Goal: Information Seeking & Learning: Learn about a topic

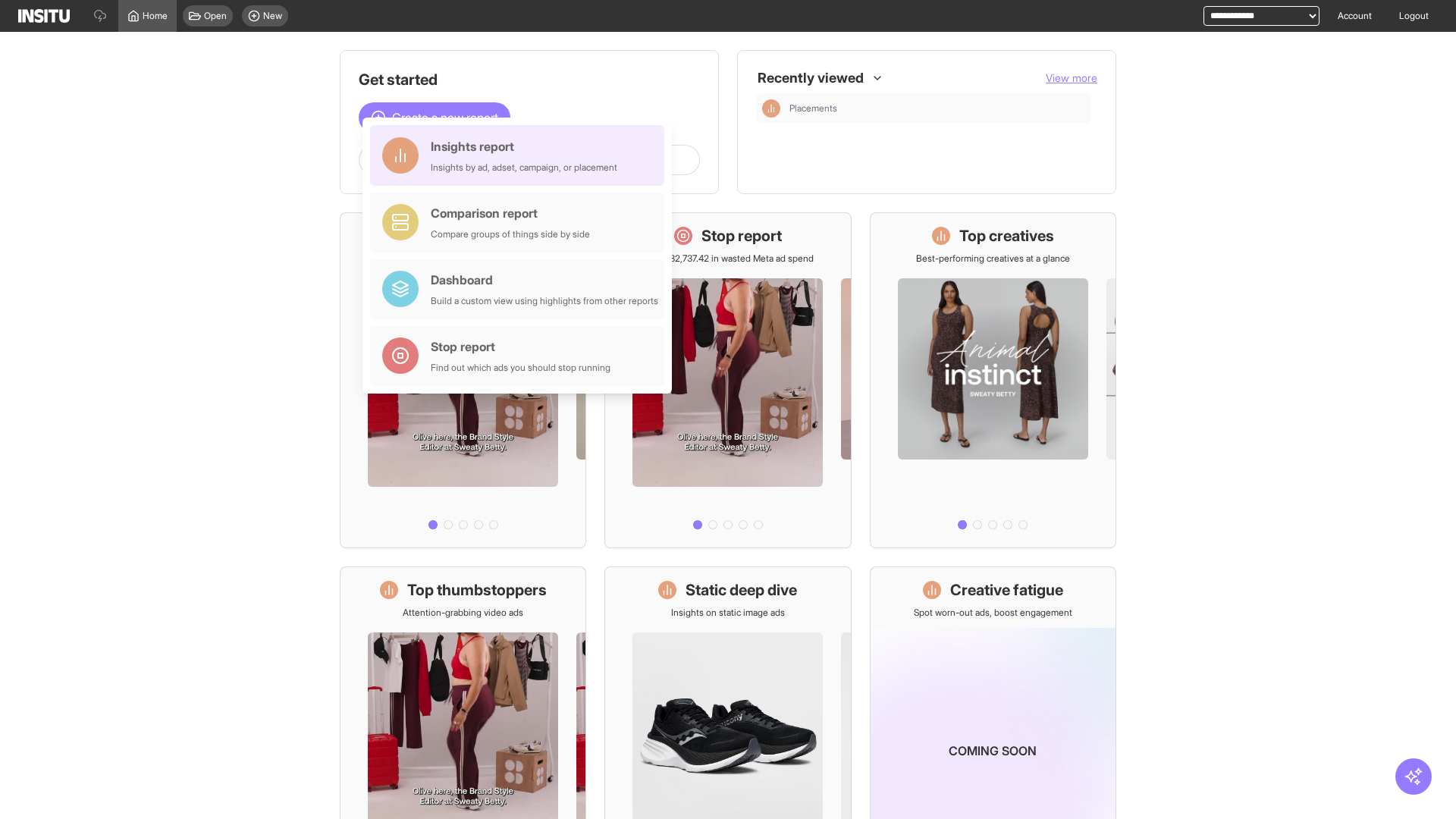
click at [521, 156] on div "Insights report Insights by ad, adset, campaign, or placement" at bounding box center [524, 155] width 186 height 36
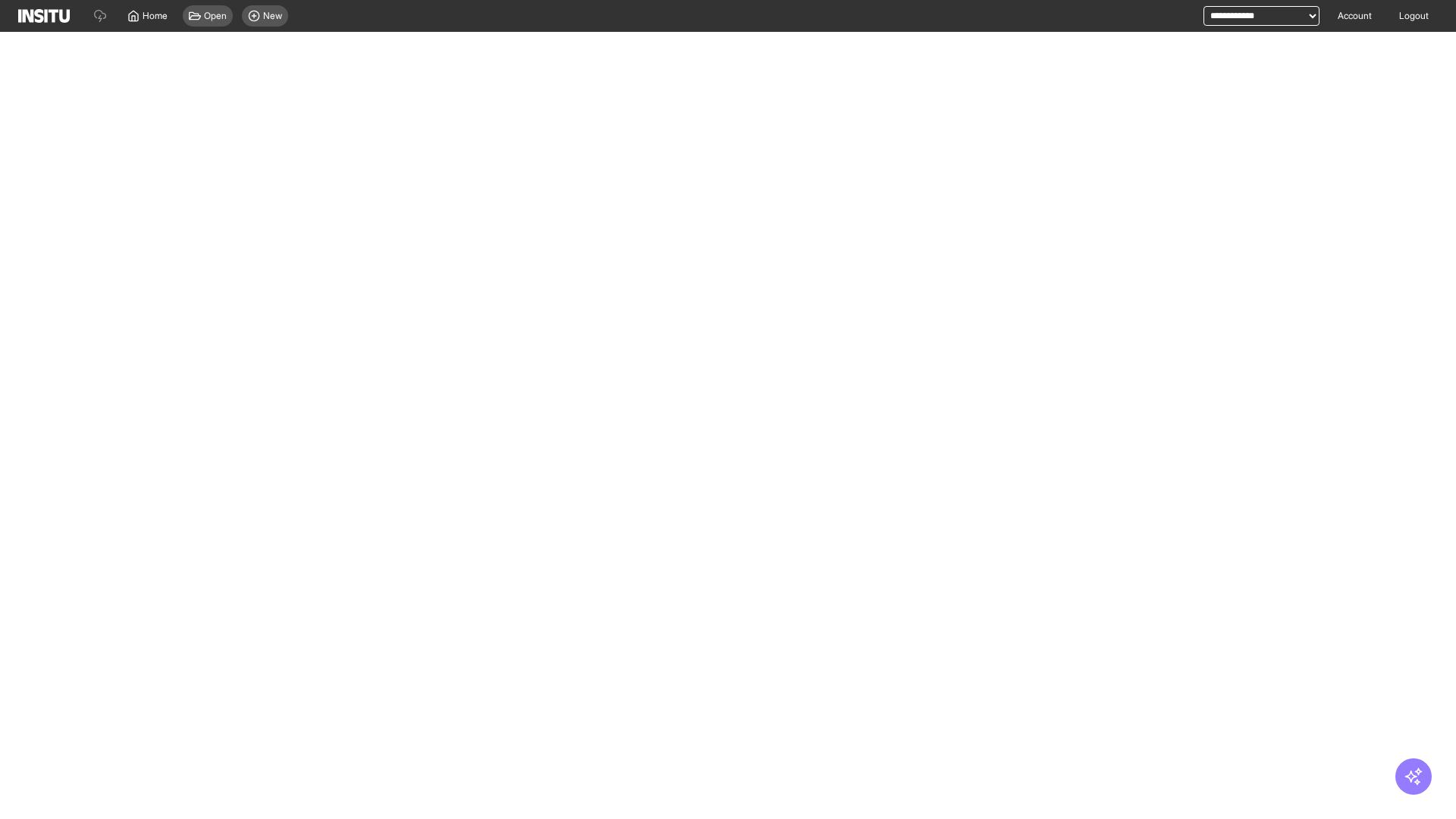
select select "**"
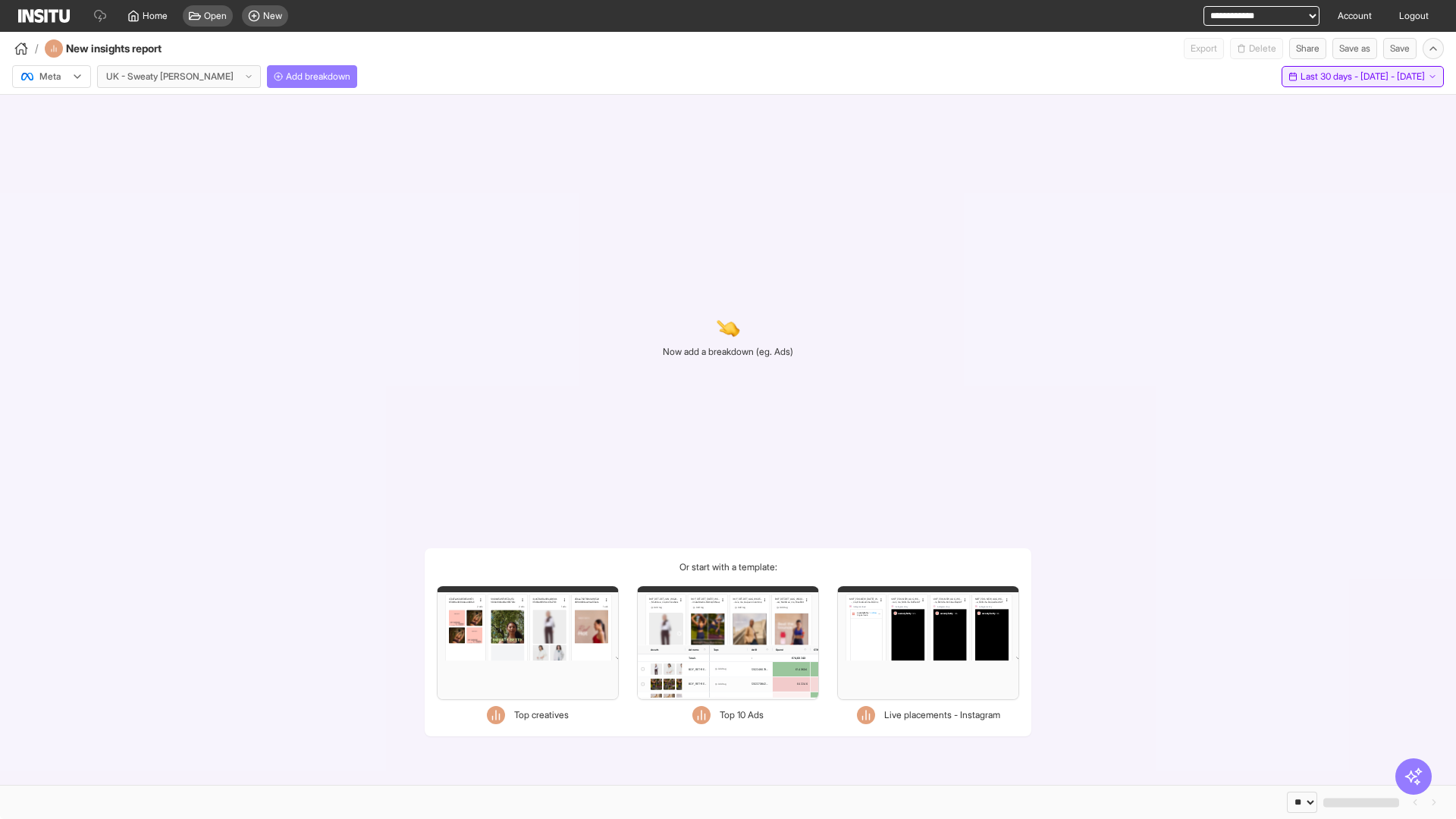
click at [1331, 77] on span "Last 30 days - [DATE] - [DATE]" at bounding box center [1363, 77] width 124 height 12
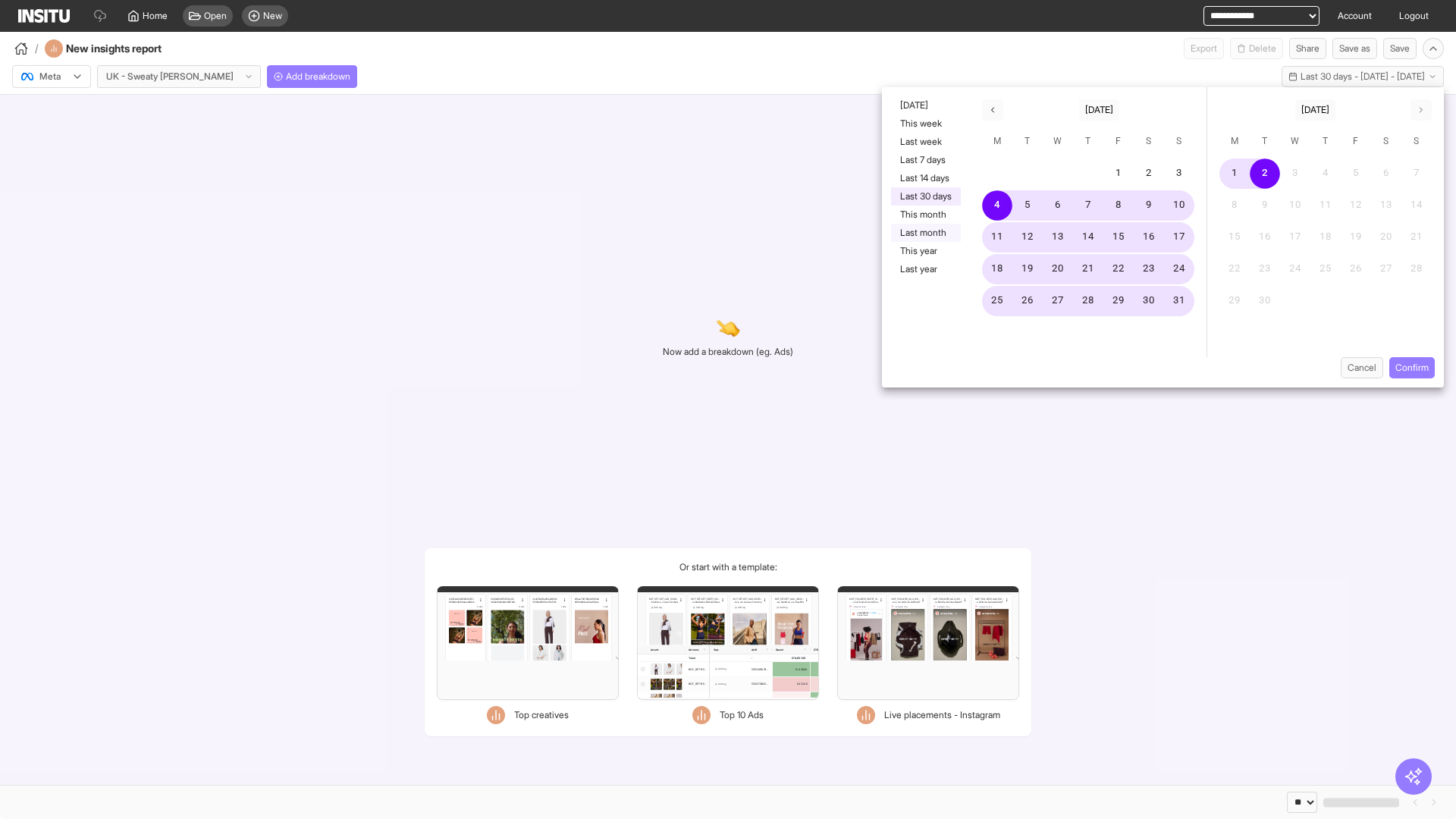
click at [924, 233] on button "Last month" at bounding box center [926, 233] width 70 height 18
